Goal: Task Accomplishment & Management: Manage account settings

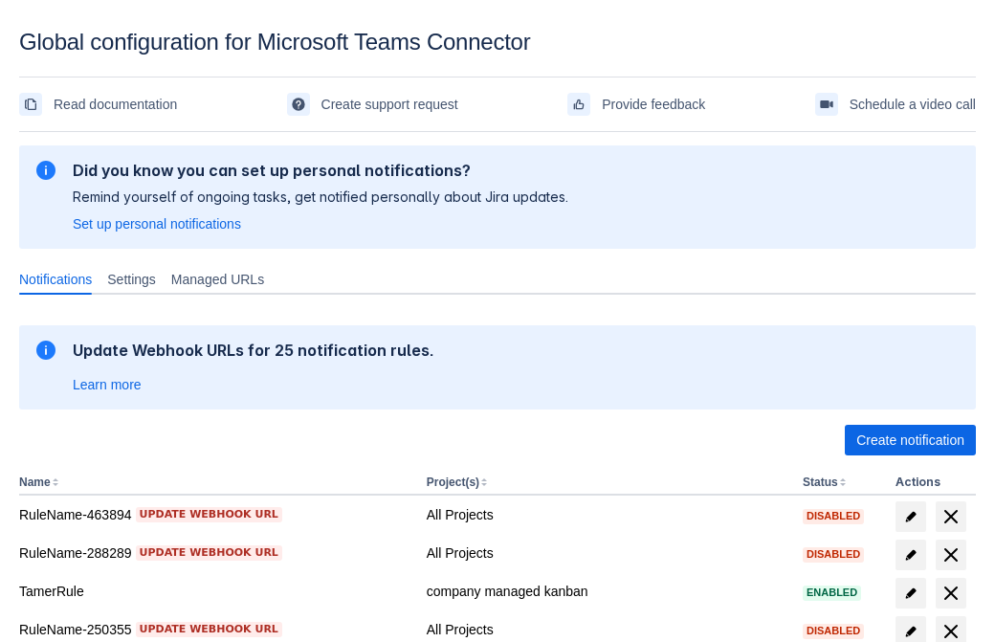
click at [910, 440] on span "Create notification" at bounding box center [910, 440] width 108 height 31
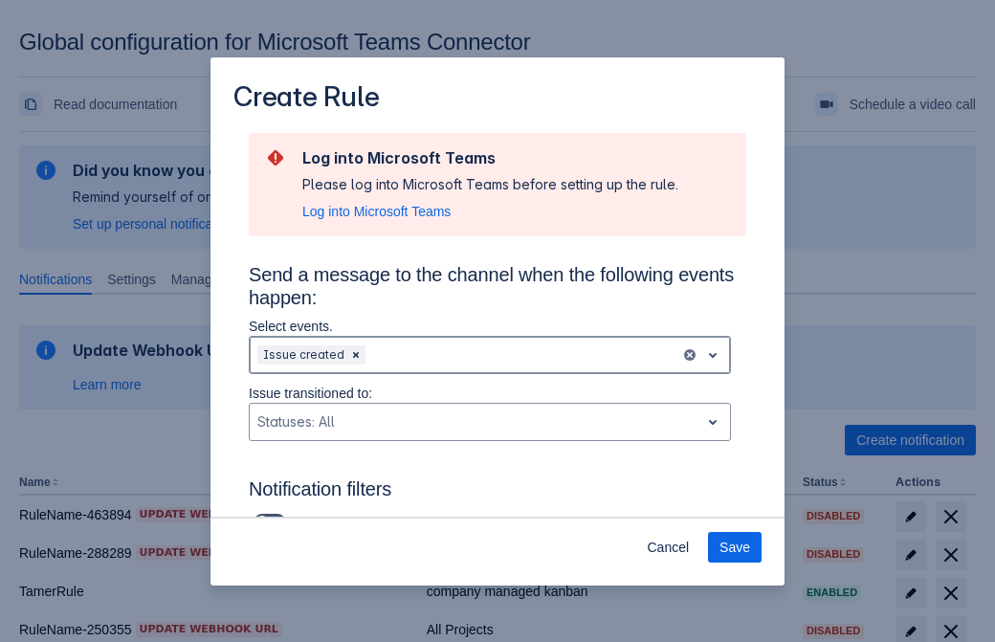
click at [490, 355] on div "Scrollable content" at bounding box center [520, 354] width 303 height 23
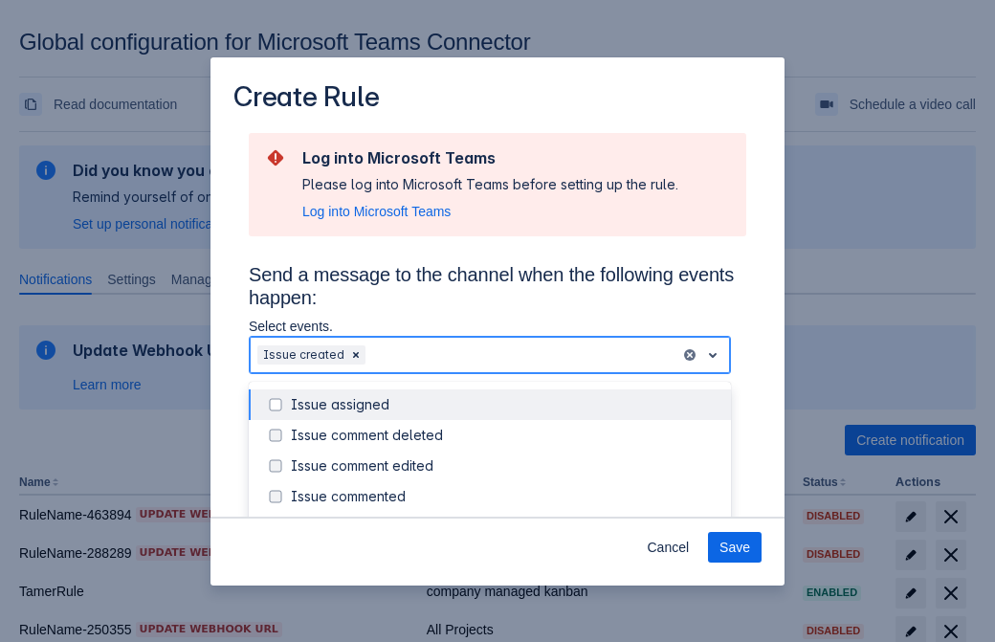
click at [505, 518] on div "Issue created" at bounding box center [505, 527] width 429 height 19
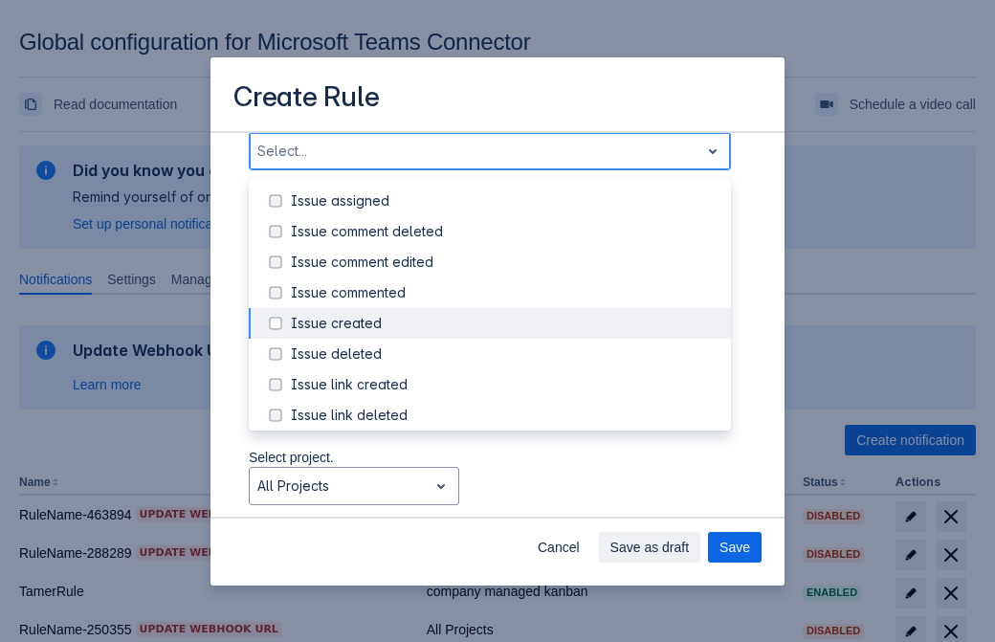
click at [505, 498] on div "Issue updated" at bounding box center [505, 507] width 429 height 19
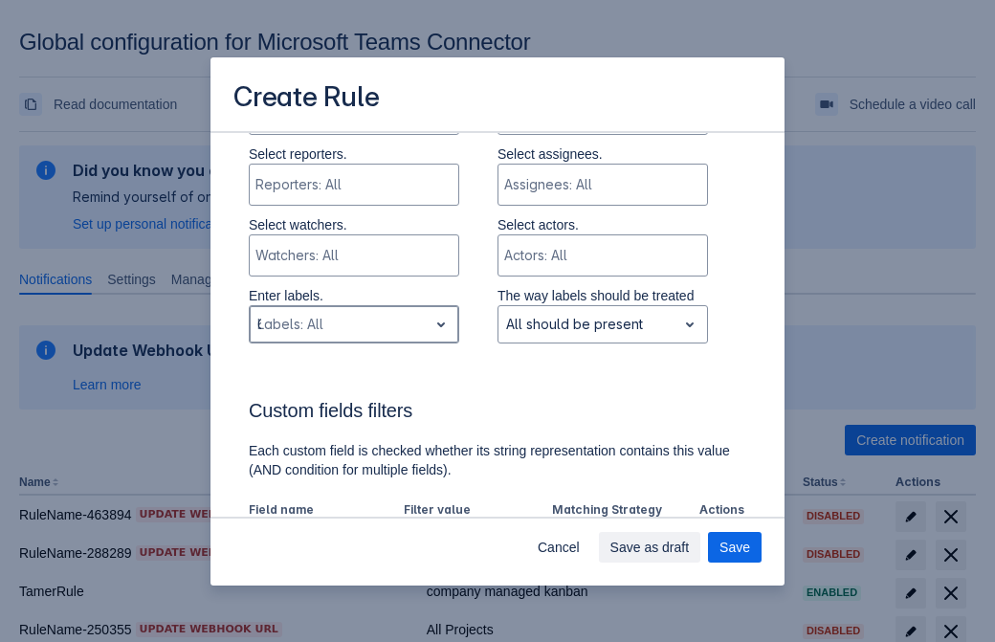
type input "681711_label"
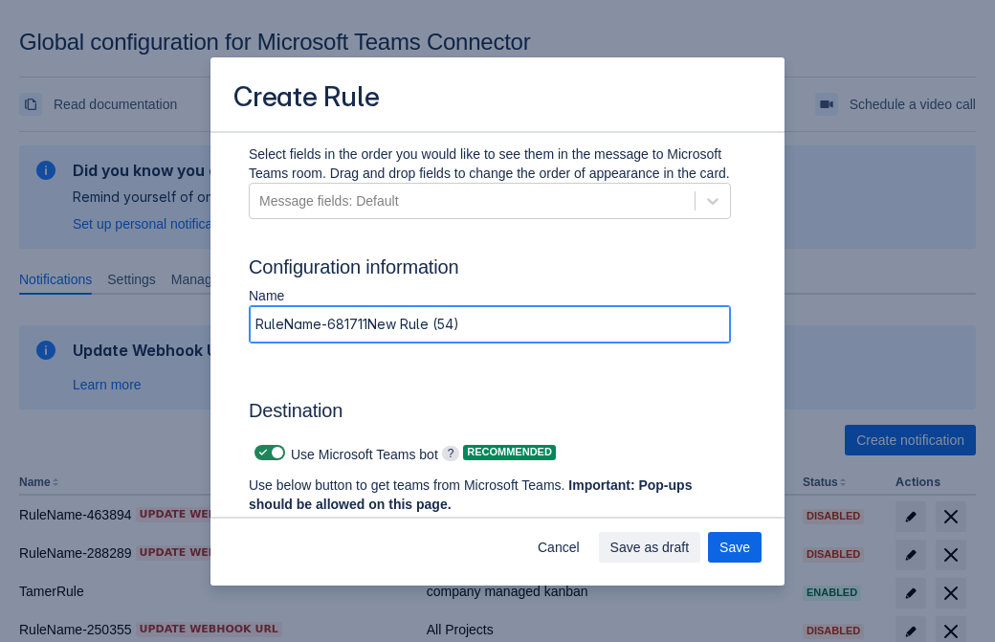
type input "RuleName-681711New Rule (54)"
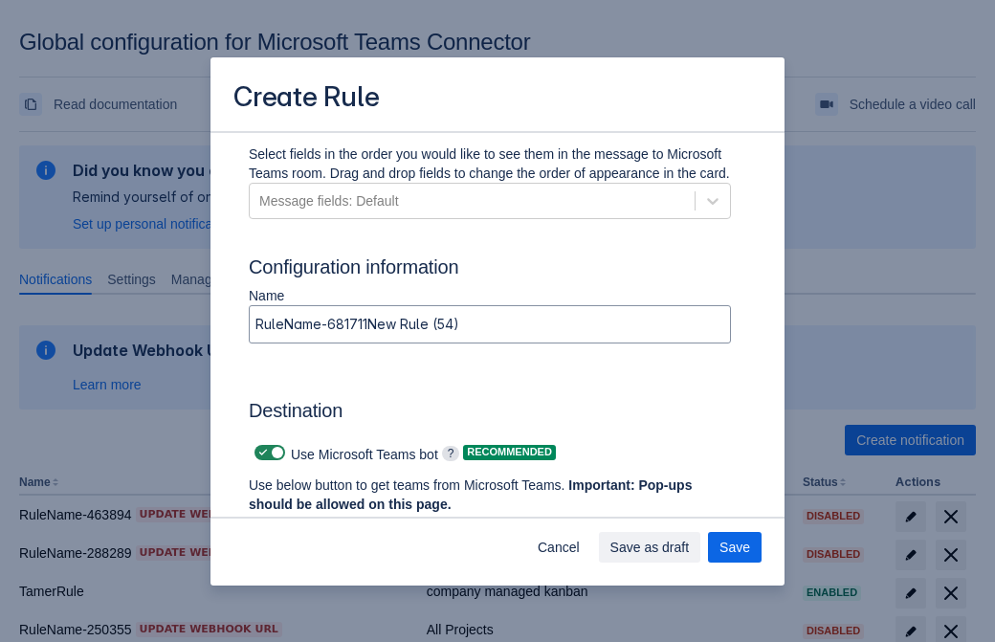
click at [260, 453] on span "Scrollable content" at bounding box center [262, 452] width 15 height 15
click at [260, 453] on input "Scrollable content" at bounding box center [260, 453] width 12 height 12
checkbox input "false"
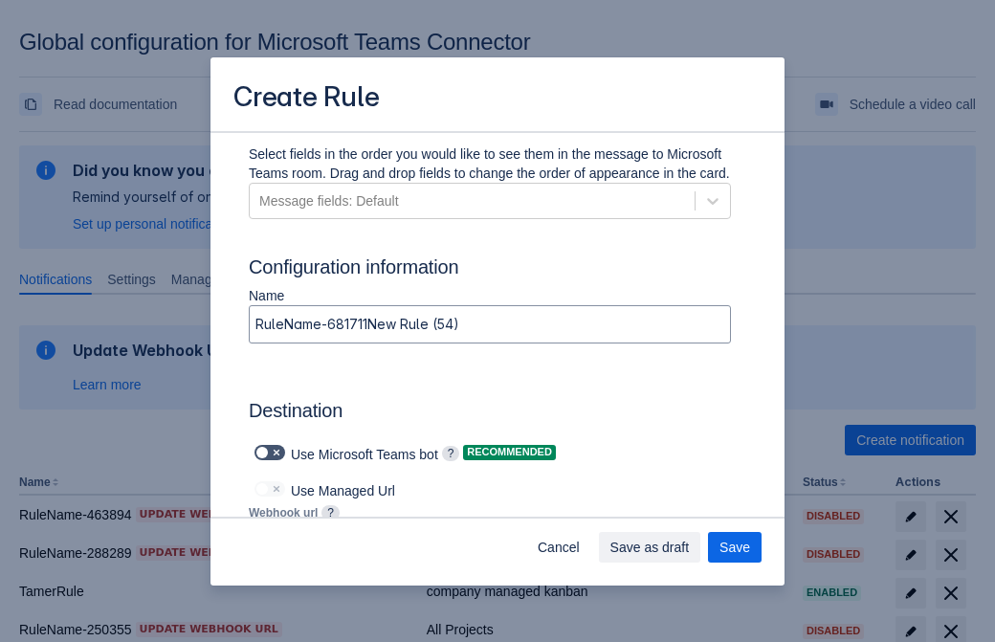
type input "https://prod-112.westeurope.logic.azure.com:443/workflows/bae959254738451b85002…"
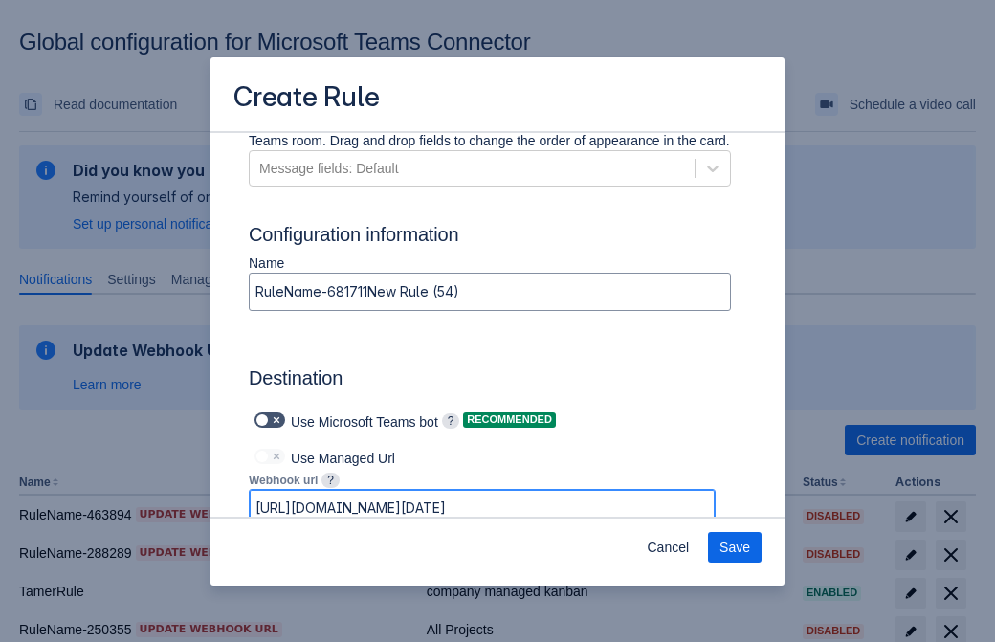
click at [735, 547] on span "Save" at bounding box center [734, 547] width 31 height 31
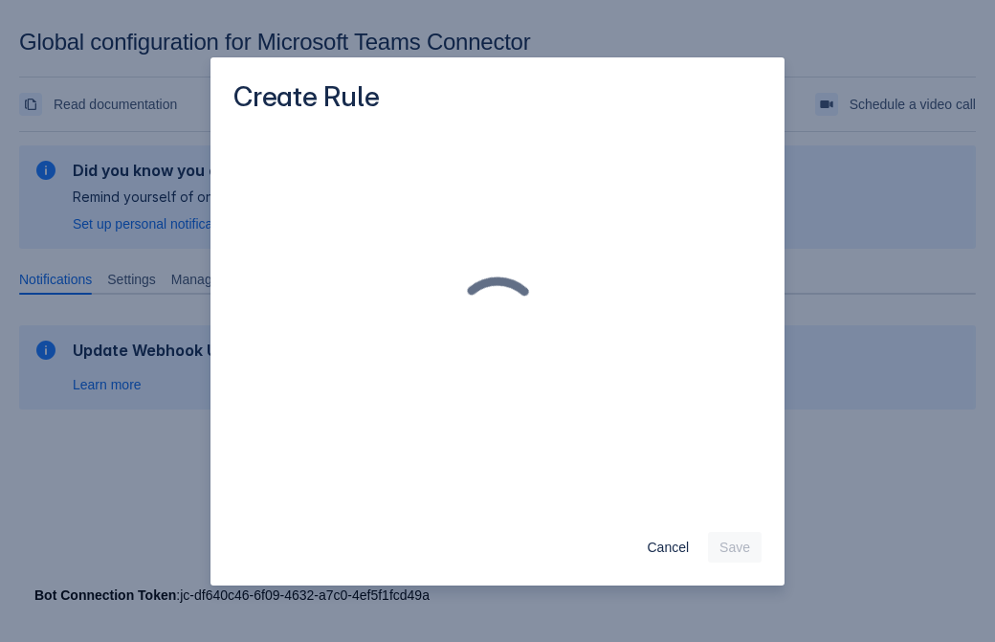
scroll to position [0, 0]
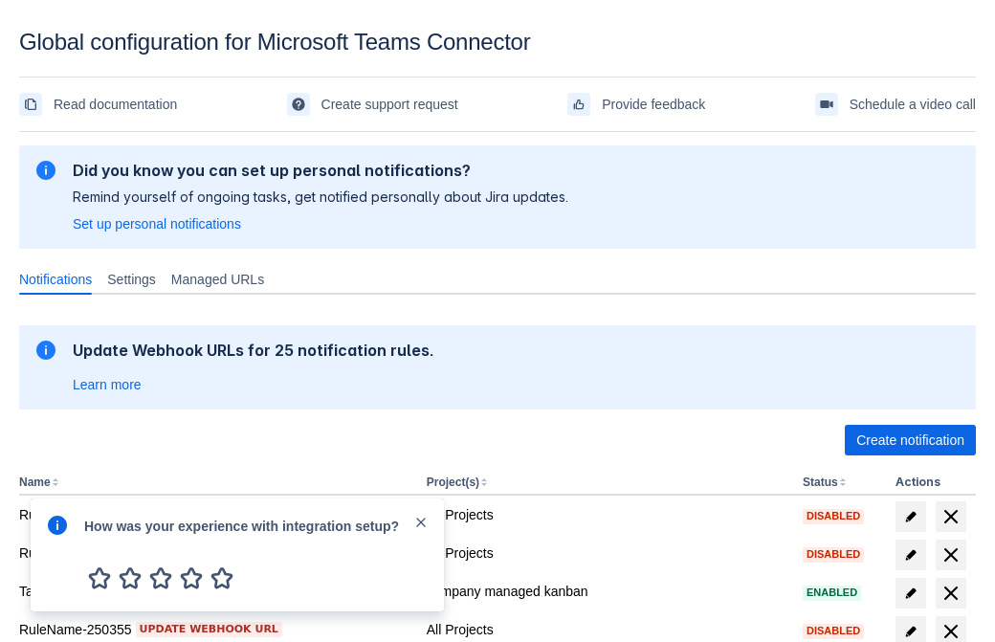
click at [62, 539] on div at bounding box center [57, 555] width 23 height 82
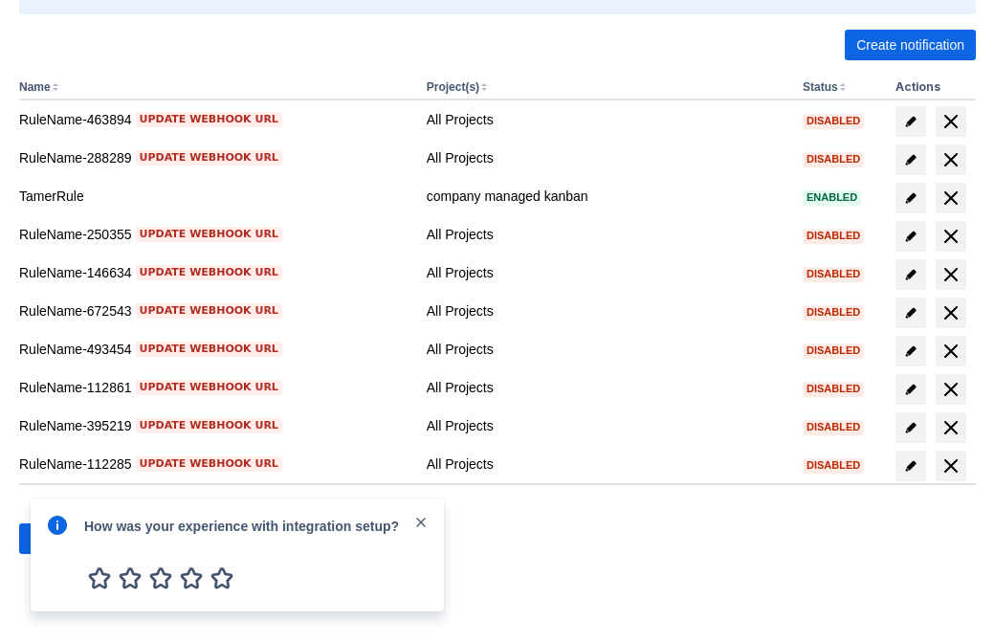
click at [62, 539] on div at bounding box center [57, 555] width 23 height 82
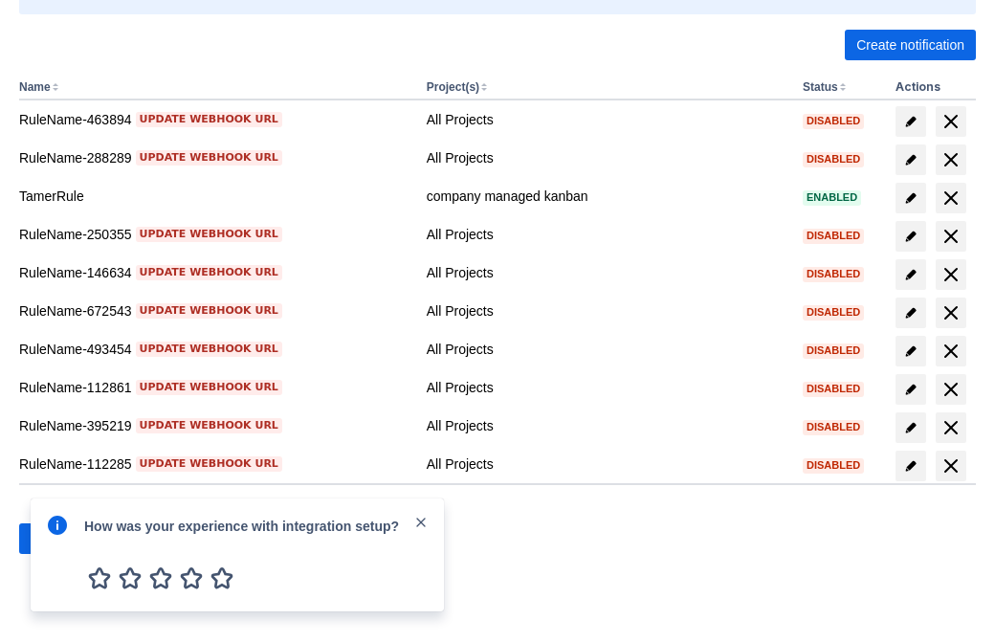
click at [62, 539] on div at bounding box center [57, 555] width 23 height 82
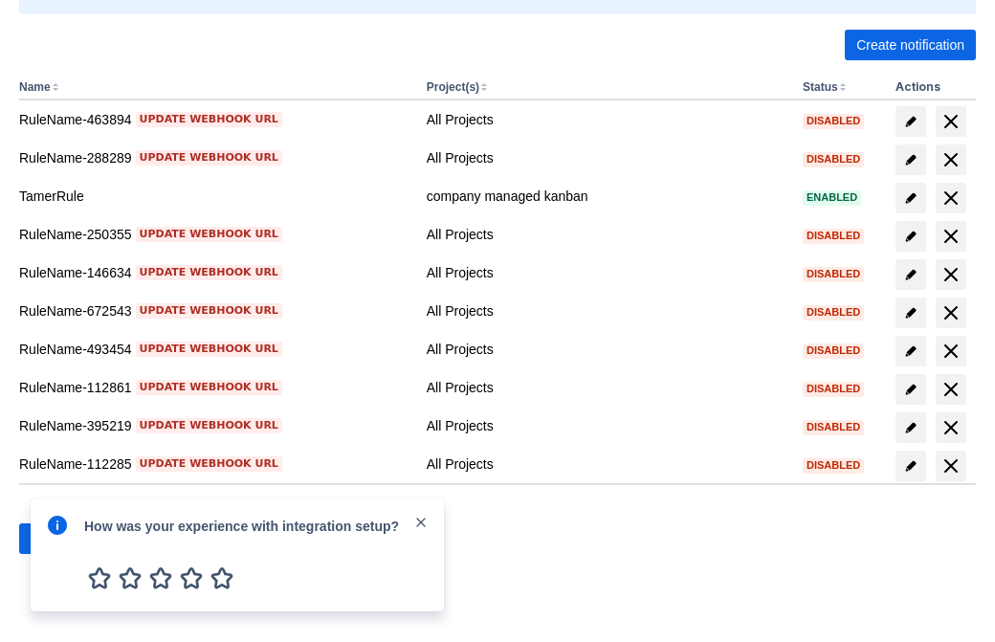
click at [62, 539] on div at bounding box center [57, 555] width 23 height 82
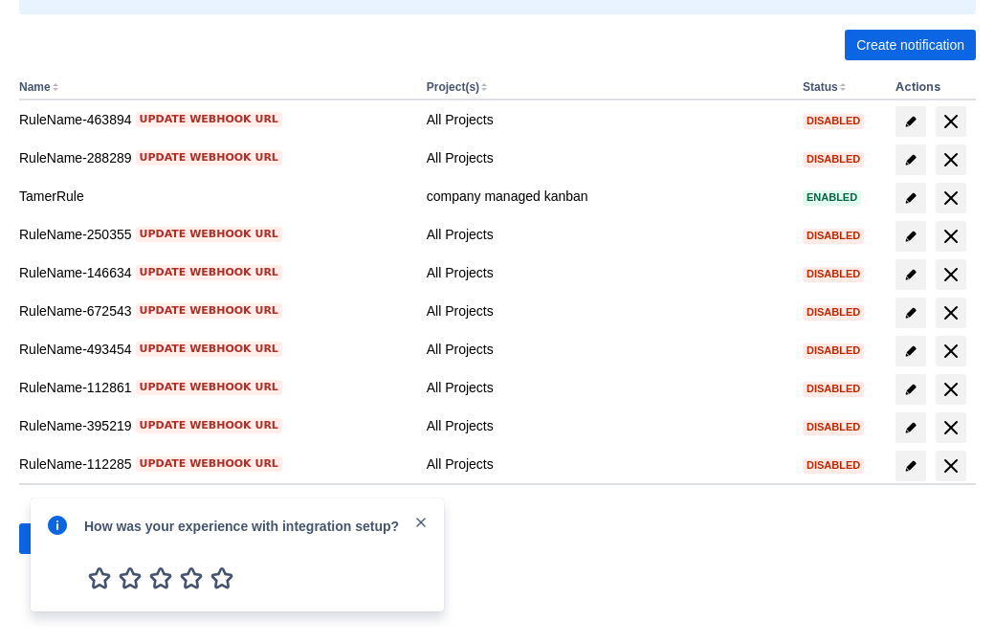
click at [62, 539] on div at bounding box center [57, 555] width 23 height 82
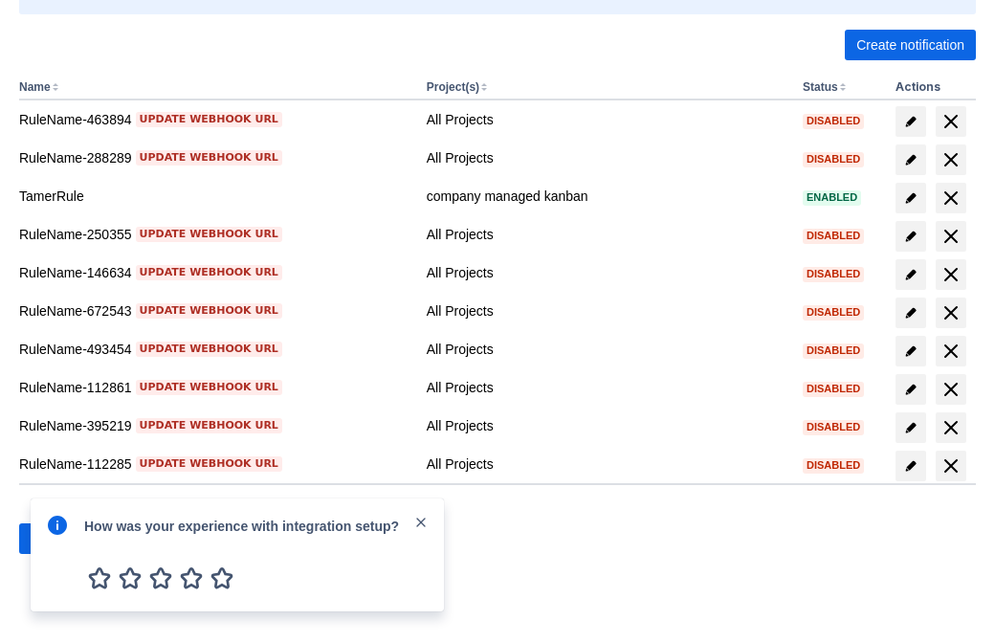
click at [62, 539] on div at bounding box center [57, 555] width 23 height 82
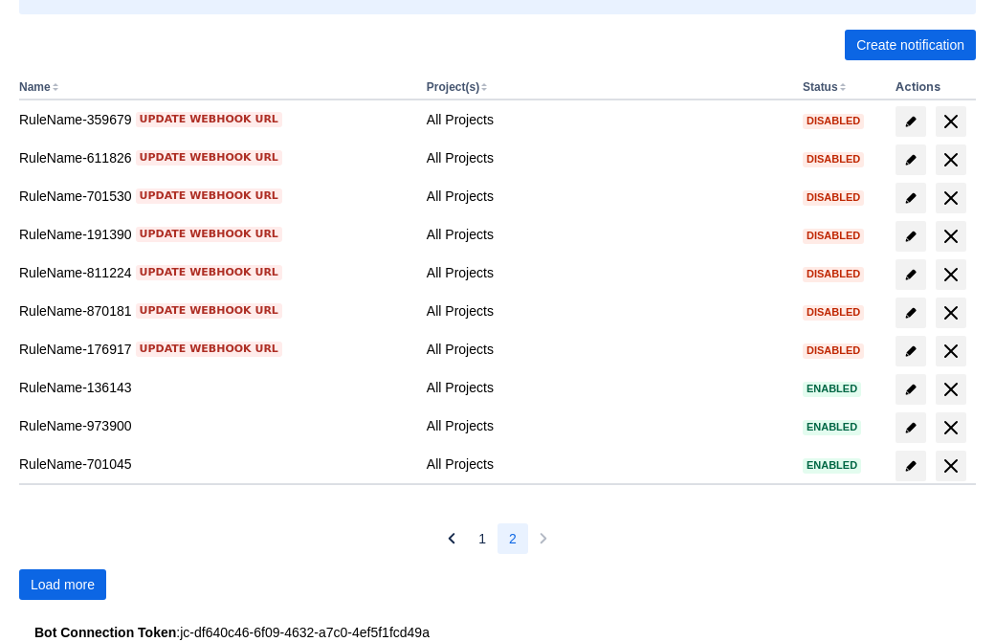
click at [62, 585] on span "Load more" at bounding box center [63, 584] width 64 height 31
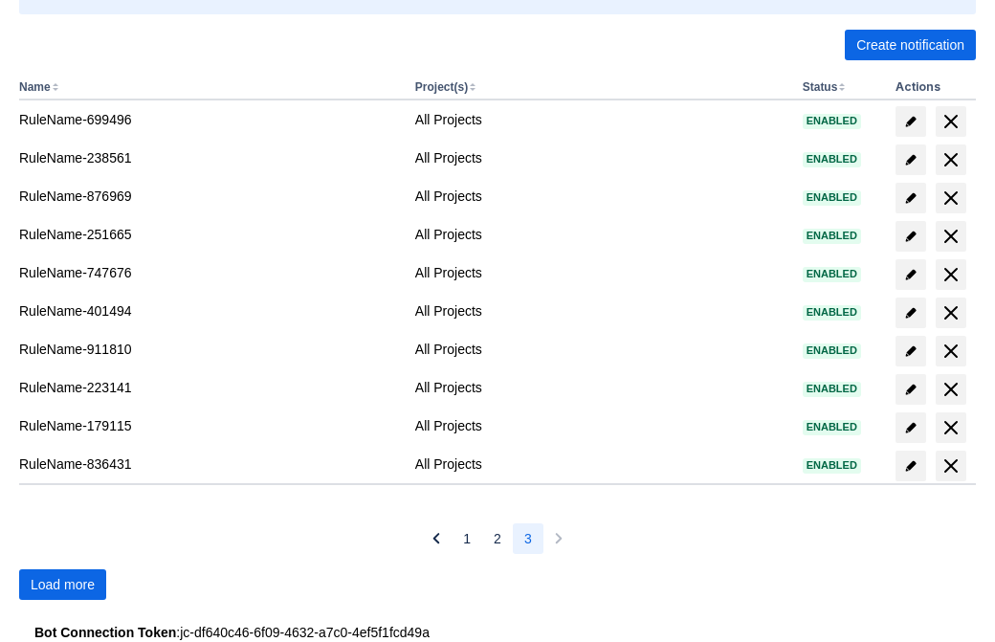
click at [62, 585] on span "Load more" at bounding box center [63, 584] width 64 height 31
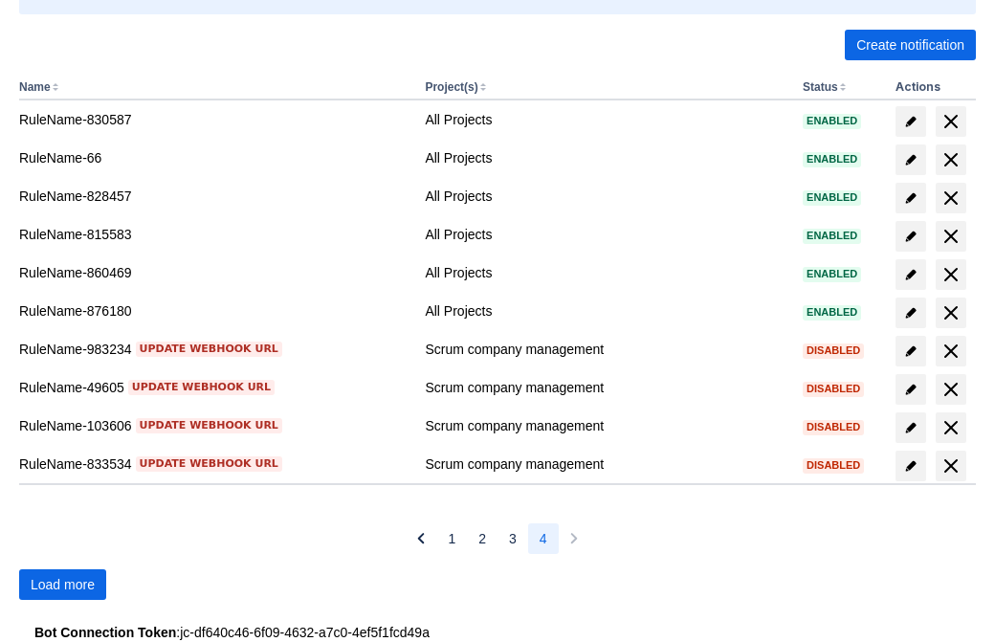
click at [62, 585] on span "Load more" at bounding box center [63, 584] width 64 height 31
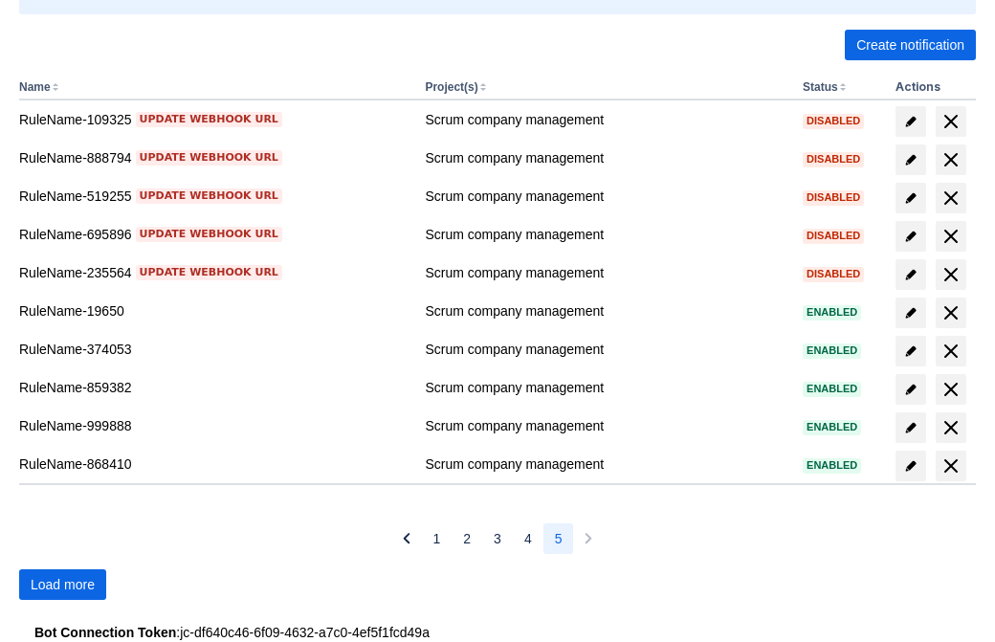
click at [62, 585] on span "Load more" at bounding box center [63, 584] width 64 height 31
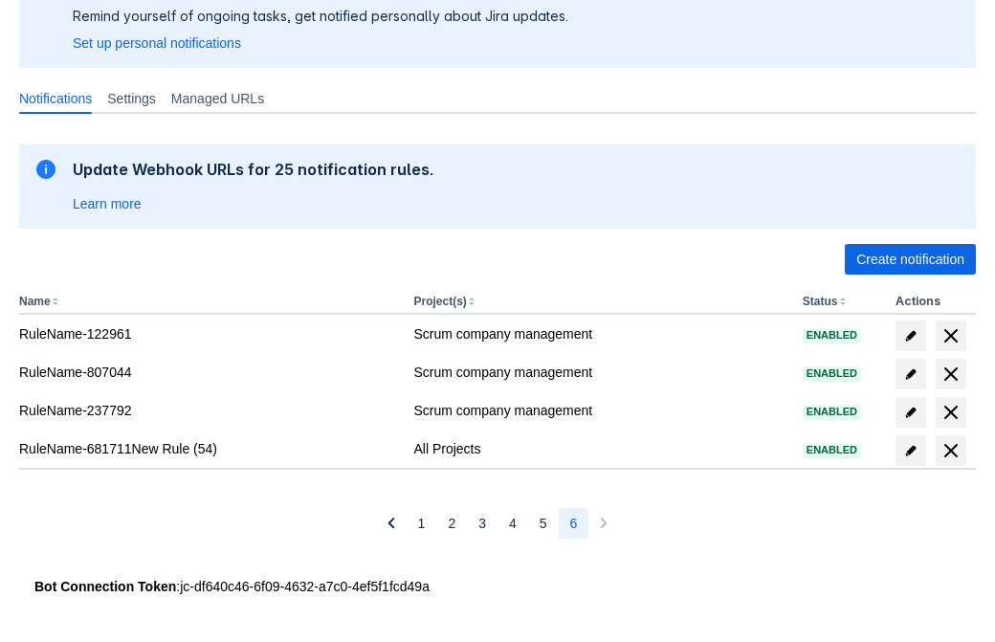
click at [950, 451] on span "delete" at bounding box center [951, 450] width 23 height 23
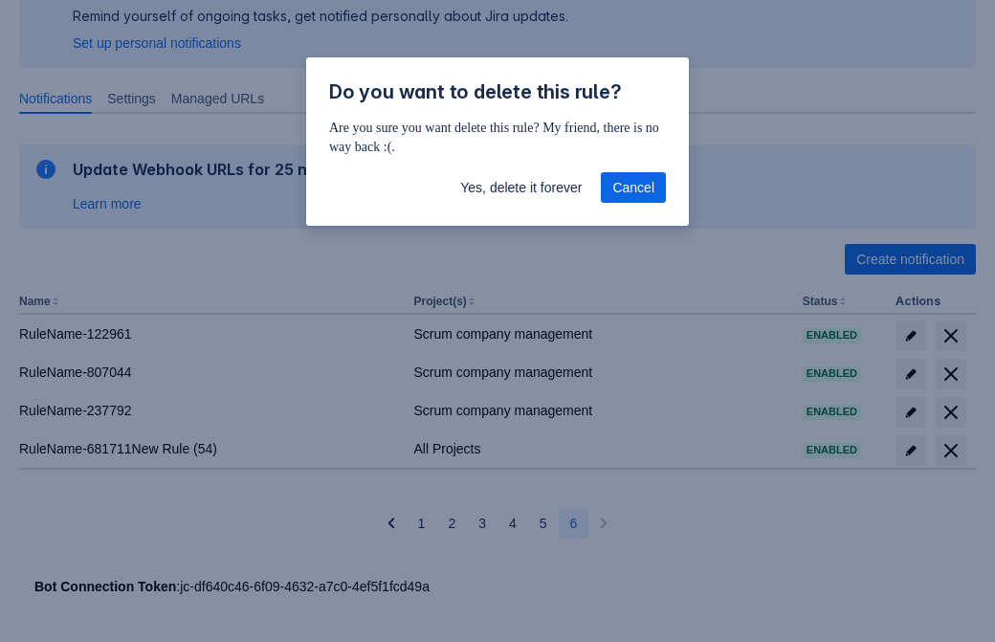
click at [520, 188] on span "Yes, delete it forever" at bounding box center [521, 187] width 122 height 31
